Goal: Task Accomplishment & Management: Manage account settings

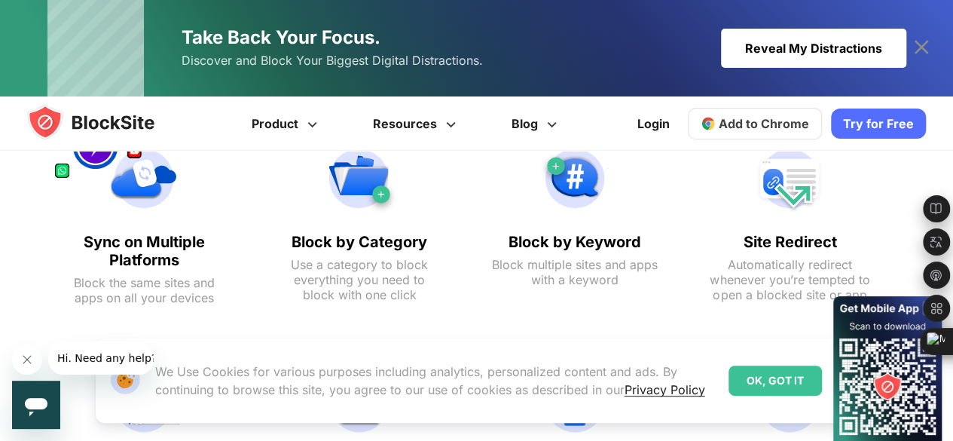
scroll to position [1413, 0]
click at [788, 377] on div "OK, GOT IT" at bounding box center [775, 380] width 93 height 30
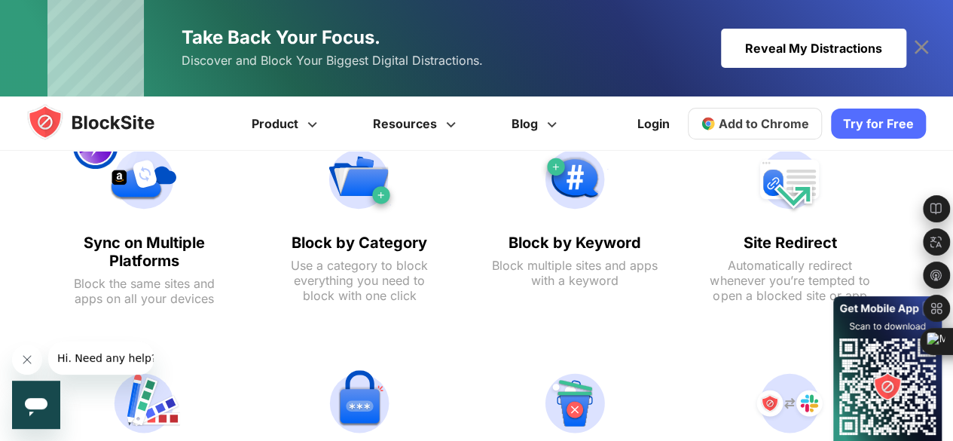
scroll to position [1805, 0]
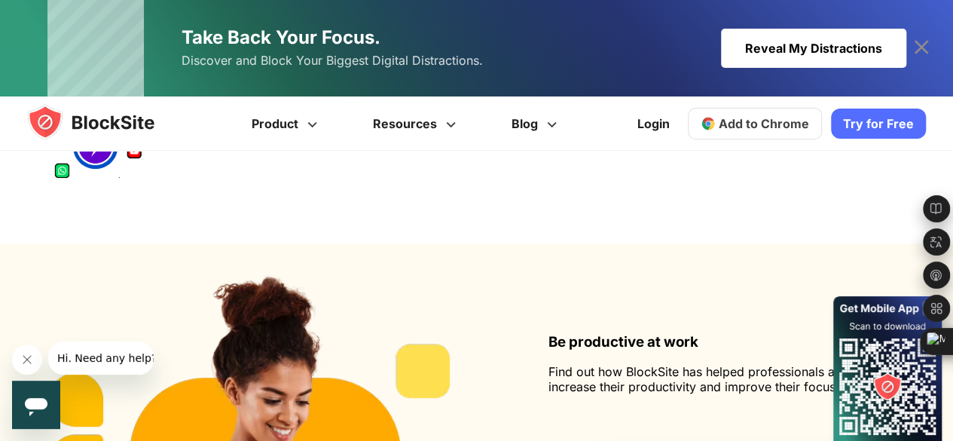
click at [767, 122] on span "Add to Chrome" at bounding box center [764, 123] width 90 height 15
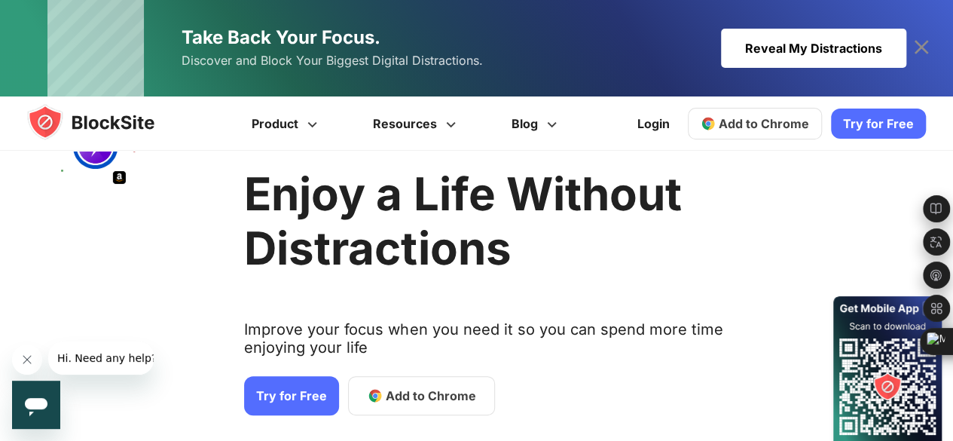
click at [388, 399] on span "Add to Chrome" at bounding box center [431, 396] width 90 height 18
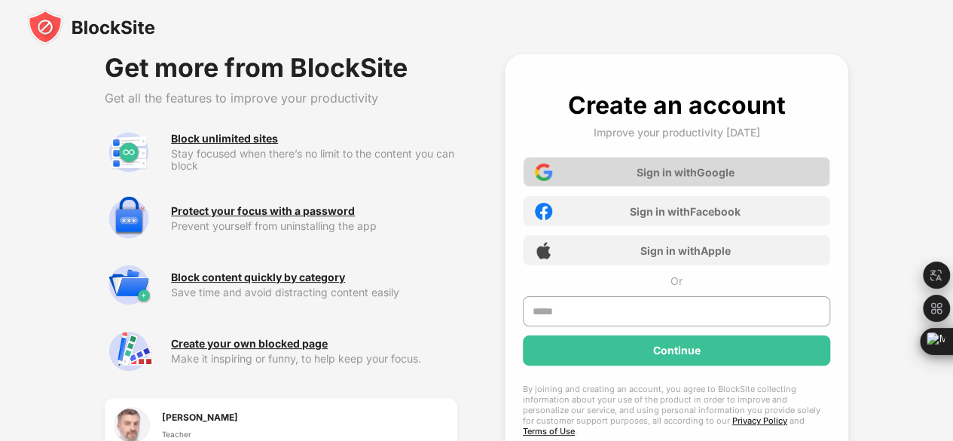
click at [683, 182] on div "Sign in with Google" at bounding box center [676, 172] width 307 height 30
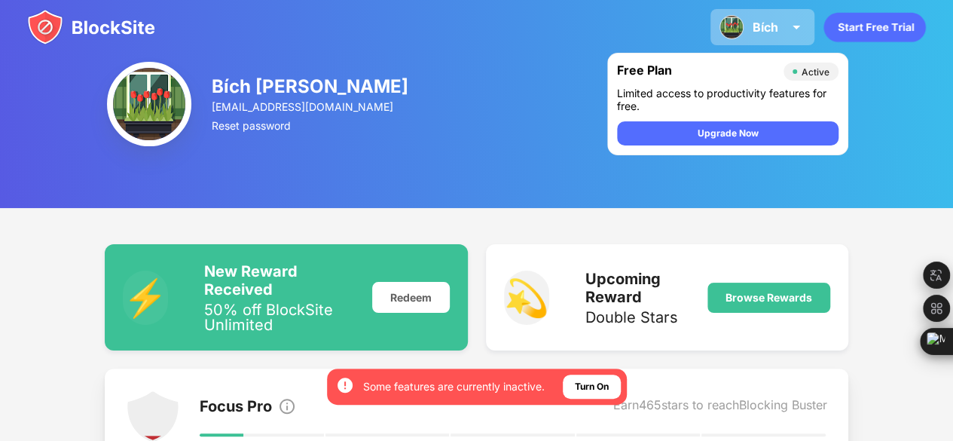
click at [756, 25] on div "Bích" at bounding box center [766, 27] width 26 height 15
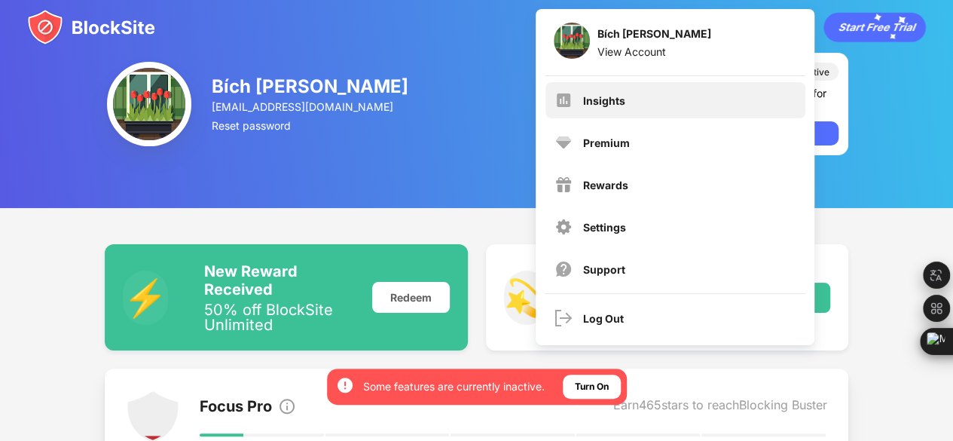
click at [626, 107] on div "Insights" at bounding box center [675, 100] width 260 height 36
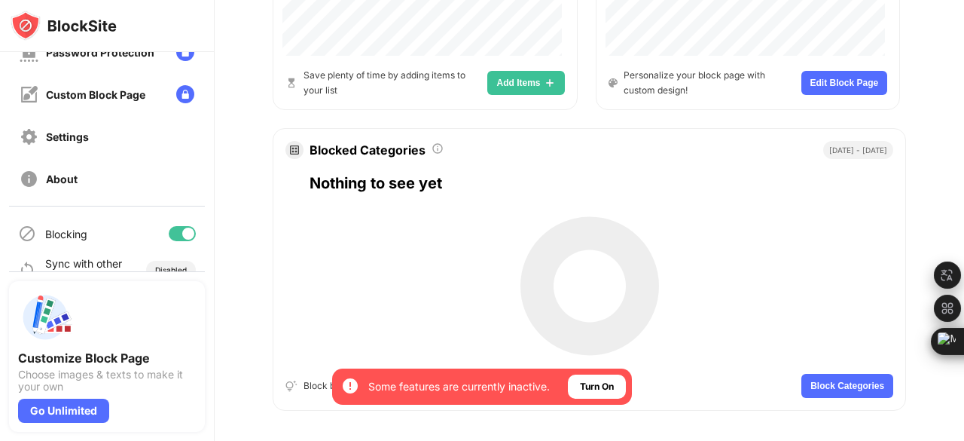
scroll to position [847, 0]
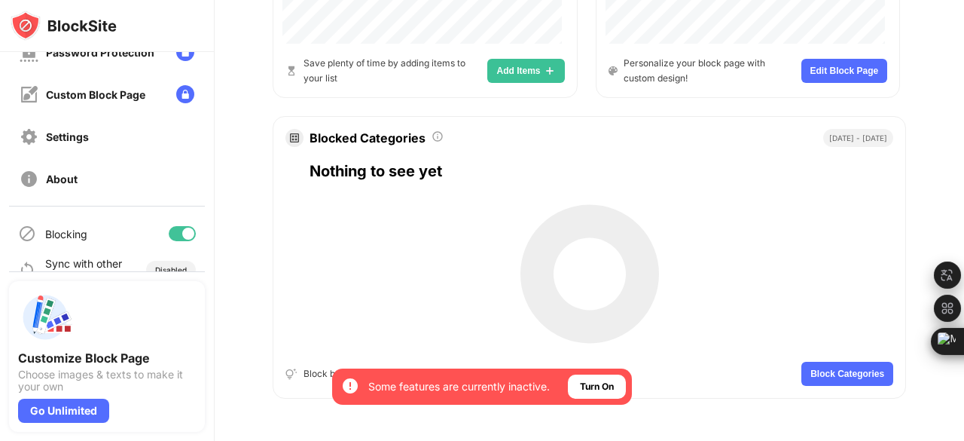
click at [405, 207] on div at bounding box center [590, 273] width 614 height 151
click at [446, 160] on div "Nothing to see yet" at bounding box center [602, 171] width 584 height 24
click at [833, 362] on button "Block Categories" at bounding box center [848, 374] width 92 height 24
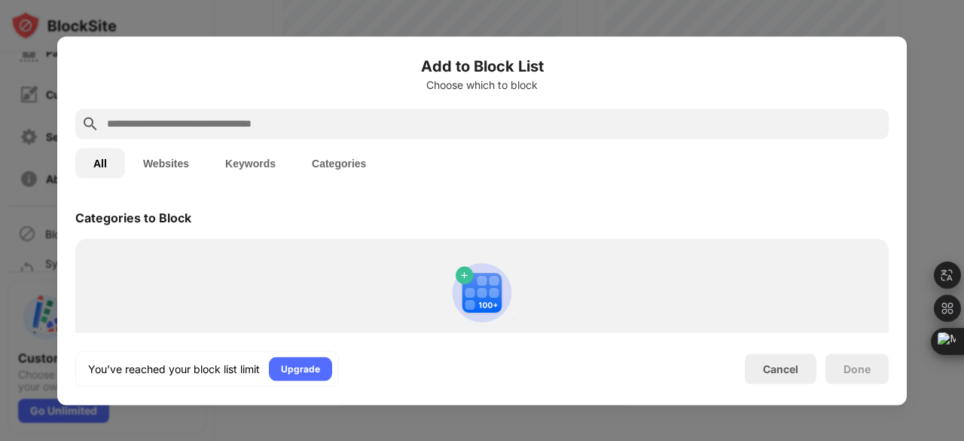
click at [167, 166] on button "Websites" at bounding box center [166, 163] width 82 height 30
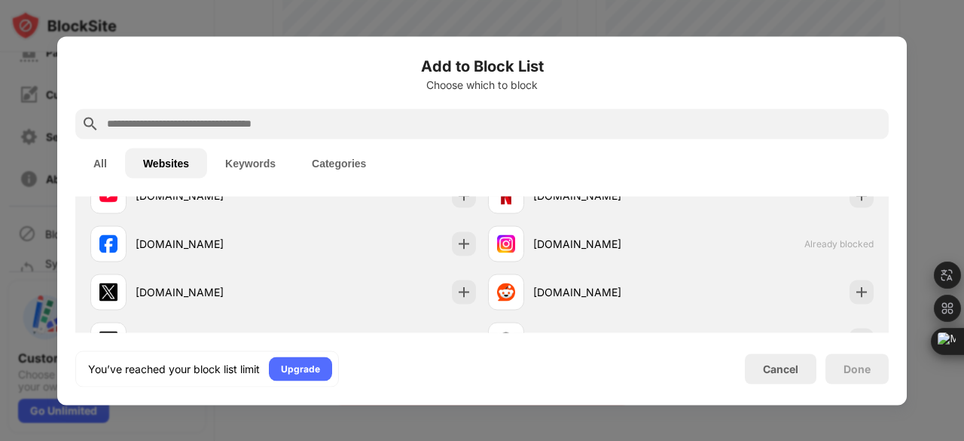
scroll to position [77, 0]
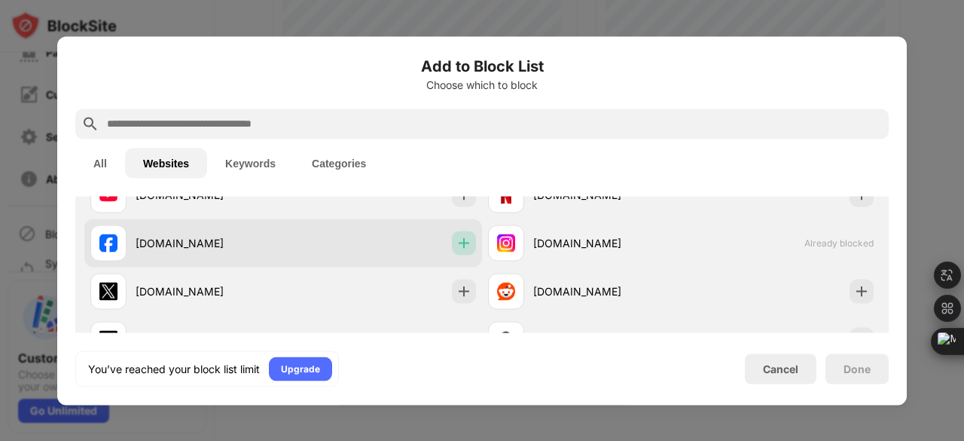
click at [457, 243] on img at bounding box center [464, 242] width 15 height 15
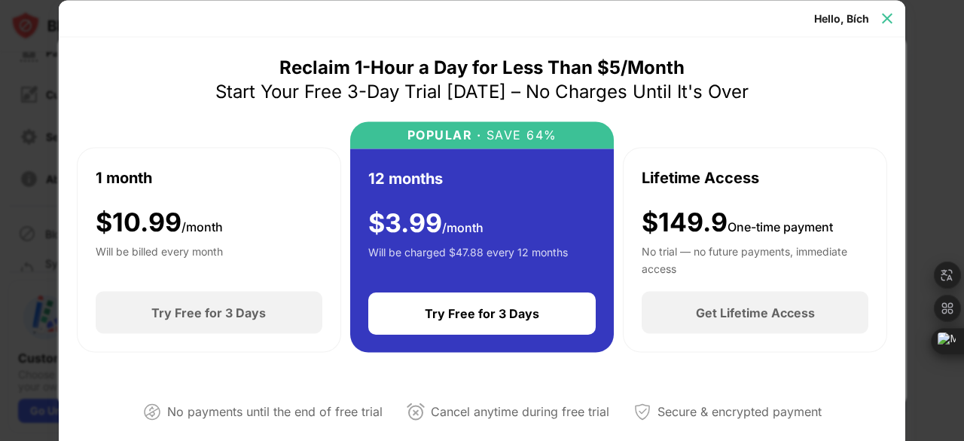
click at [889, 22] on img at bounding box center [887, 18] width 15 height 15
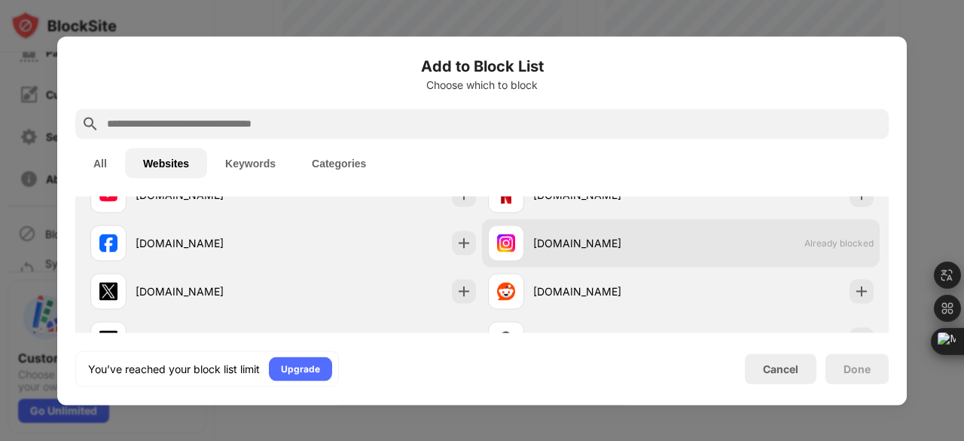
click at [809, 248] on div "instagram.com Already blocked" at bounding box center [681, 243] width 398 height 48
click at [749, 240] on div "instagram.com Already blocked" at bounding box center [681, 243] width 398 height 48
click at [606, 248] on div "instagram.com" at bounding box center [607, 243] width 148 height 16
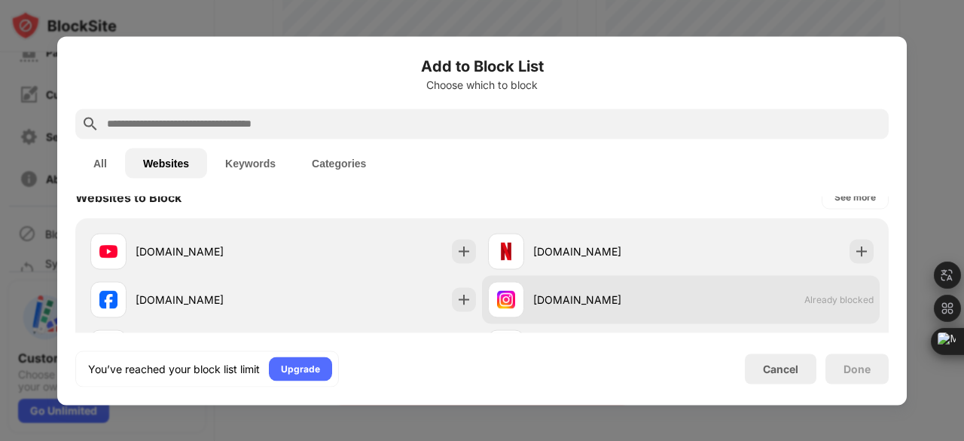
scroll to position [20, 0]
click at [848, 295] on span "Already blocked" at bounding box center [839, 300] width 69 height 11
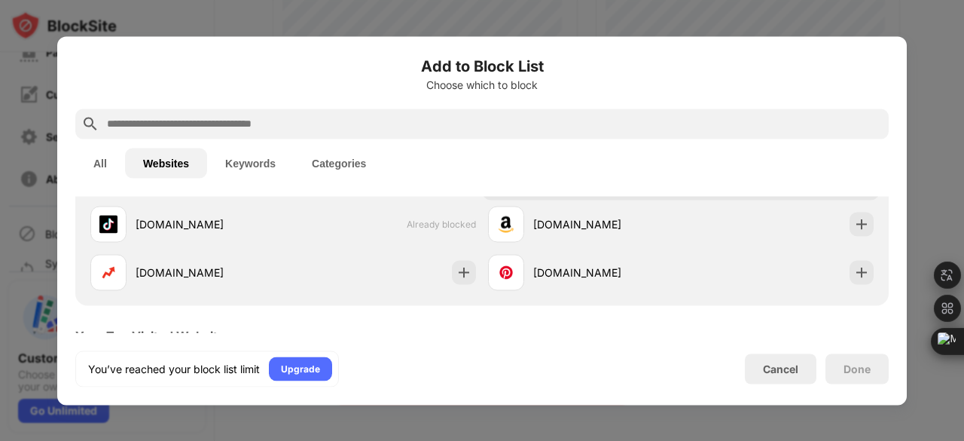
scroll to position [189, 0]
drag, startPoint x: 484, startPoint y: 248, endPoint x: 572, endPoint y: 445, distance: 216.2
click at [572, 440] on html "By opting in, you ensure access to all the features and benefits that rely on t…" at bounding box center [482, 220] width 964 height 441
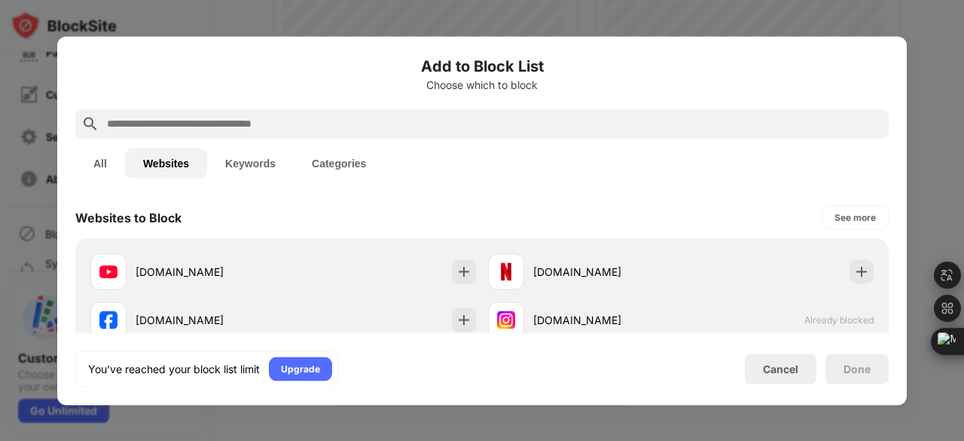
scroll to position [1, 0]
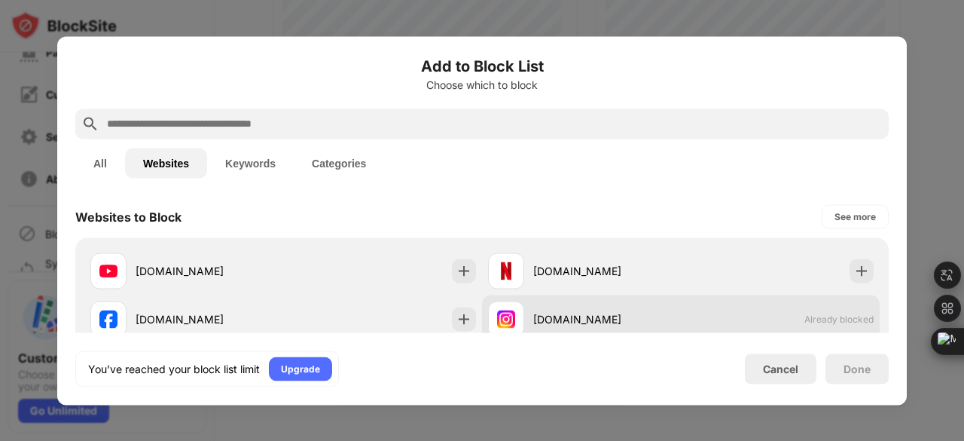
click at [672, 308] on div "instagram.com Already blocked" at bounding box center [681, 319] width 398 height 48
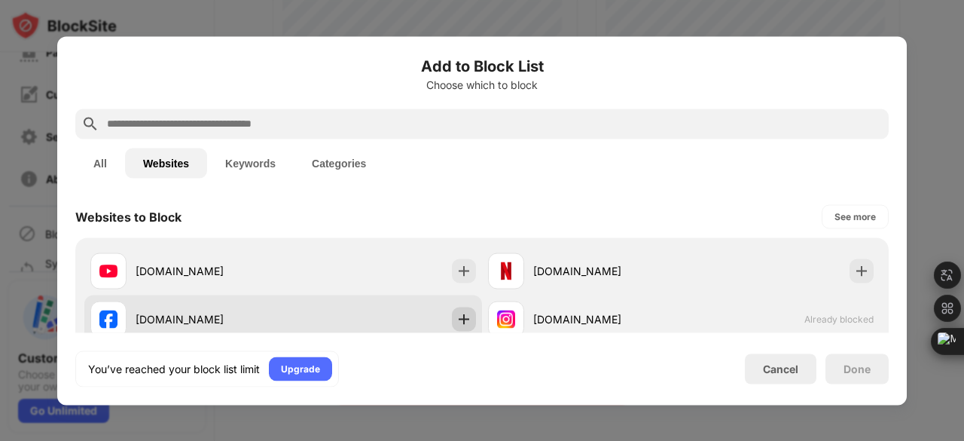
scroll to position [94, 0]
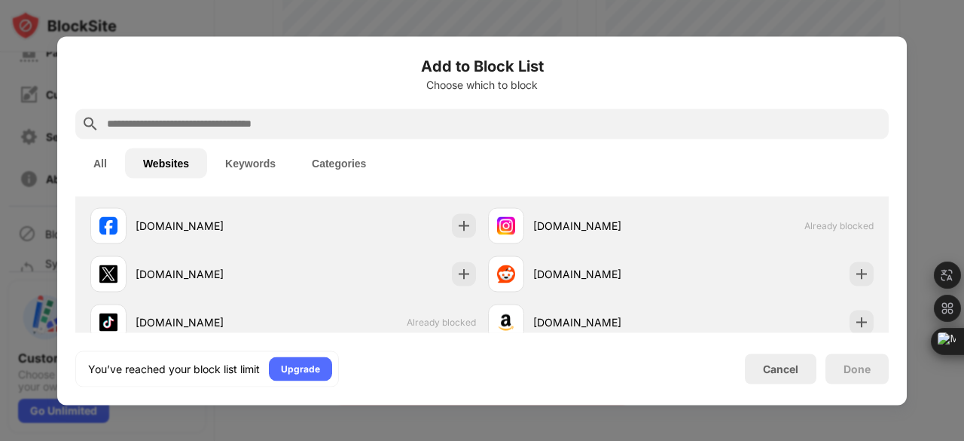
click at [234, 160] on button "Keywords" at bounding box center [250, 163] width 87 height 30
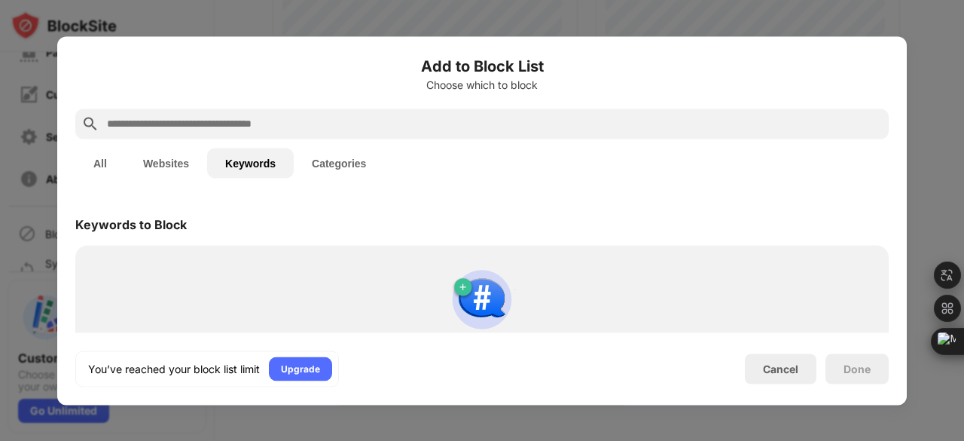
scroll to position [0, 0]
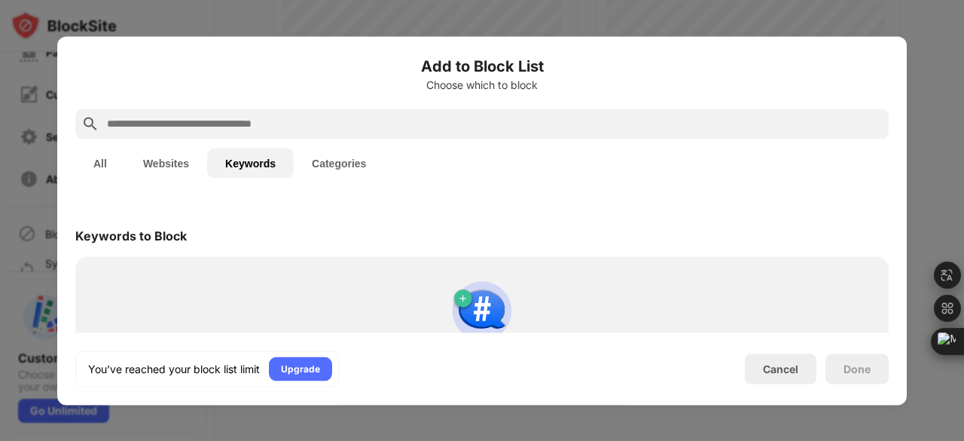
click at [312, 156] on button "Categories" at bounding box center [339, 163] width 90 height 30
